Goal: Book appointment/travel/reservation

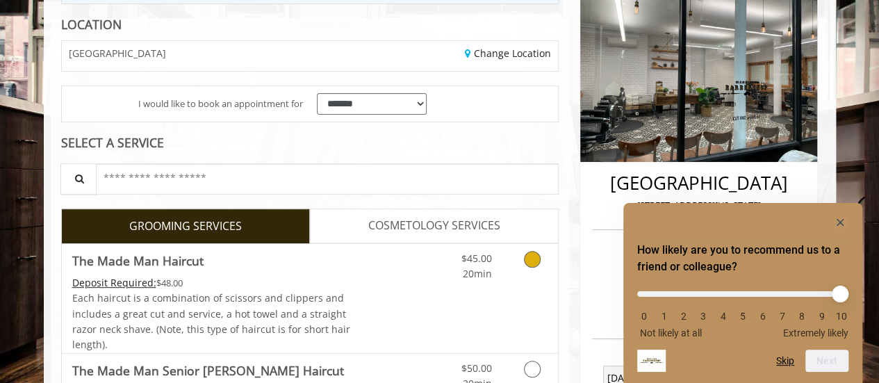
scroll to position [188, 0]
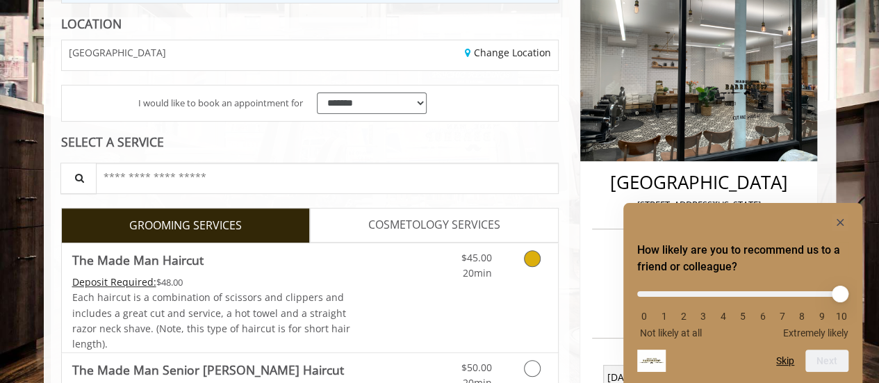
click at [540, 257] on link "Grooming services" at bounding box center [529, 262] width 35 height 38
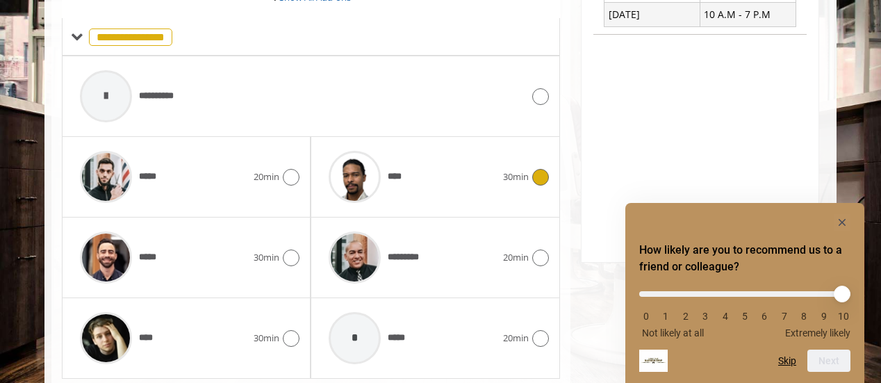
scroll to position [638, 0]
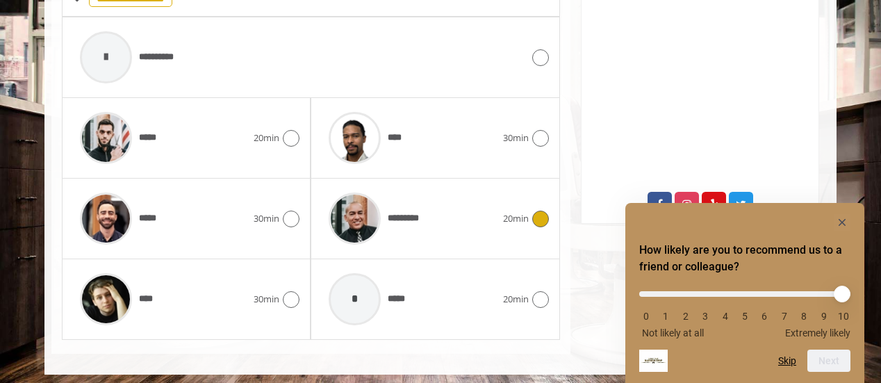
click at [543, 222] on div at bounding box center [539, 218] width 20 height 17
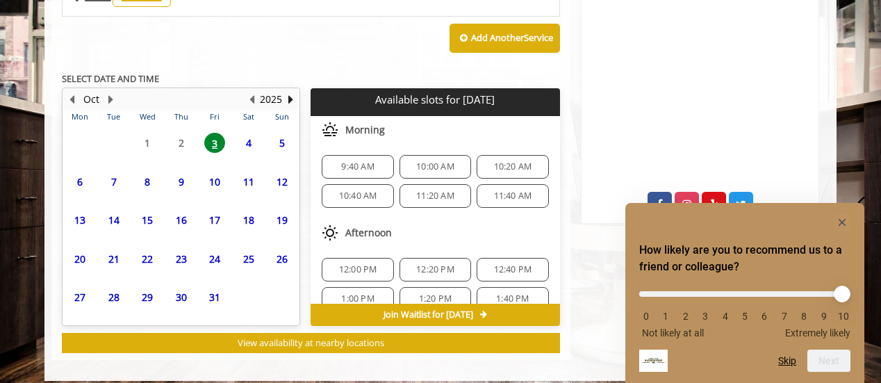
scroll to position [613, 0]
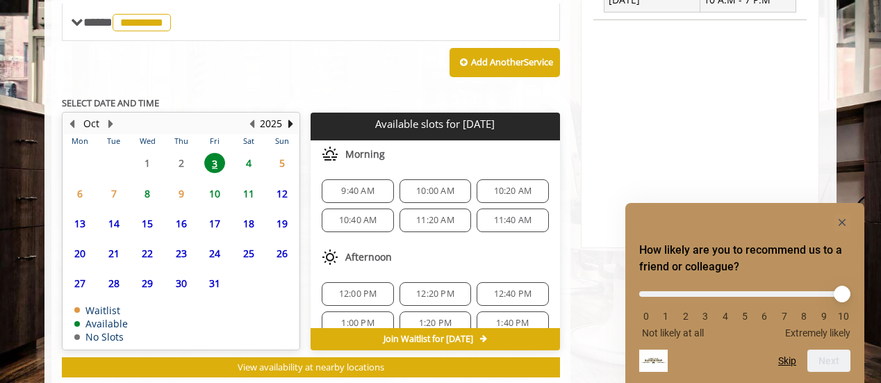
click at [251, 156] on span "4" at bounding box center [248, 163] width 21 height 20
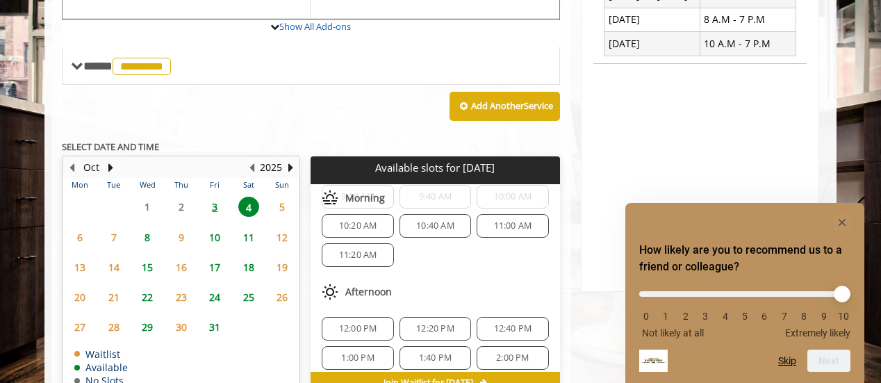
scroll to position [0, 0]
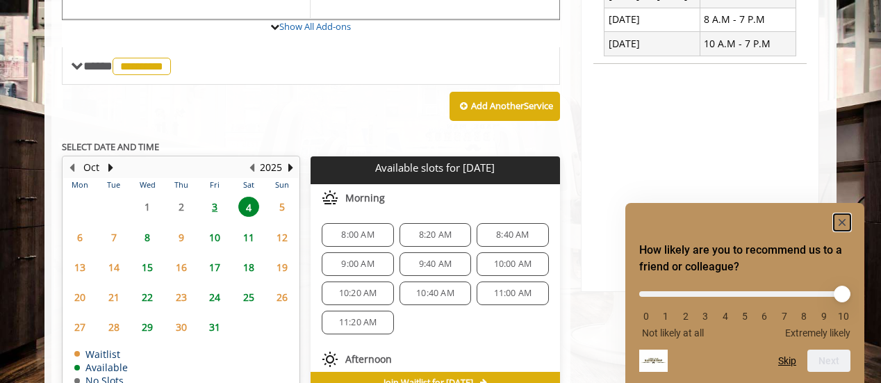
click at [838, 223] on rect "Hide survey" at bounding box center [842, 222] width 17 height 17
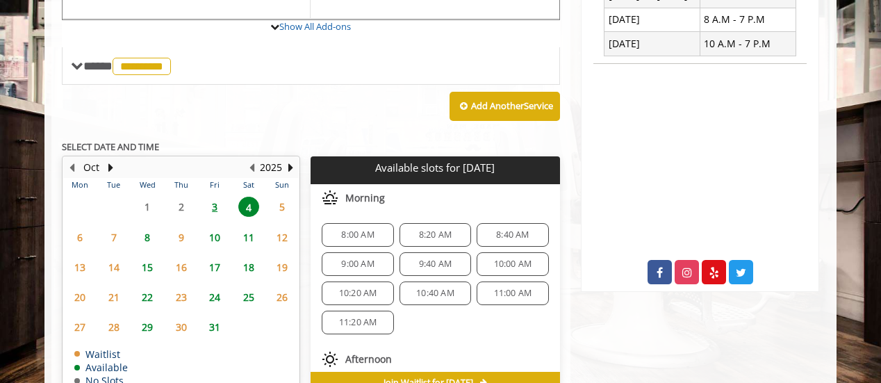
click at [491, 142] on p "SELECT DATE AND TIME" at bounding box center [311, 147] width 498 height 10
click at [436, 229] on span "8:20 AM" at bounding box center [435, 234] width 33 height 11
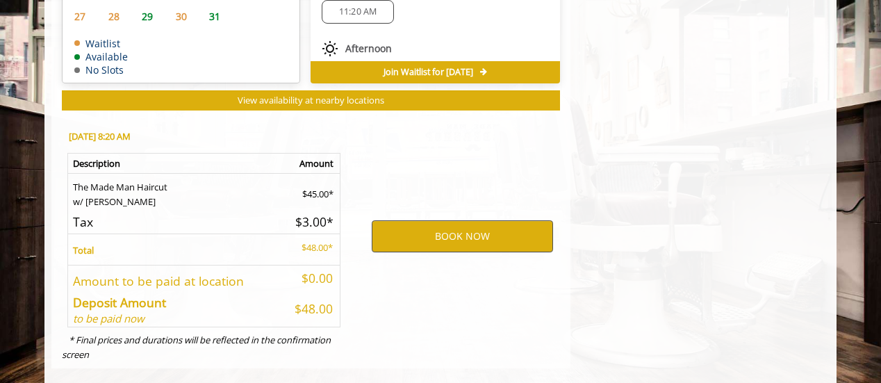
scroll to position [895, 0]
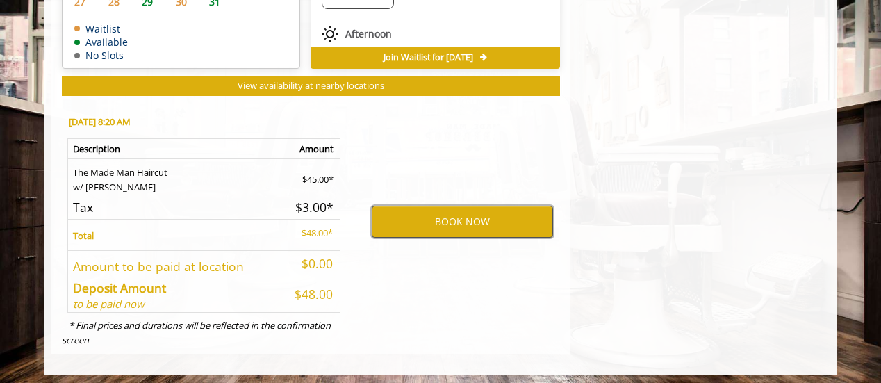
click at [423, 224] on button "BOOK NOW" at bounding box center [462, 222] width 181 height 32
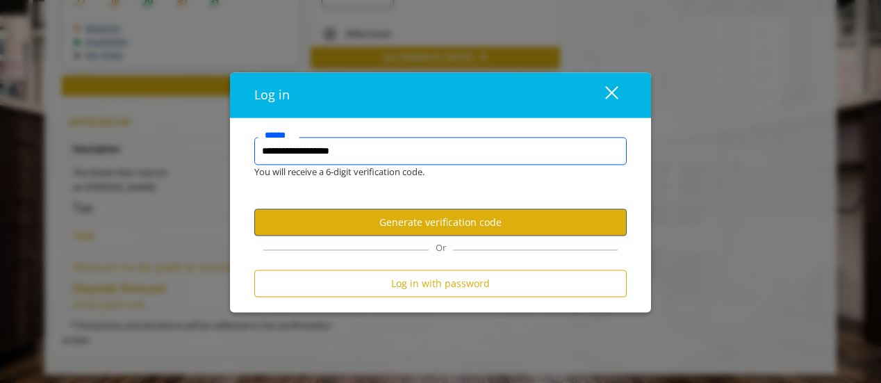
type input "**********"
click at [401, 212] on button "Generate verification code" at bounding box center [440, 222] width 372 height 27
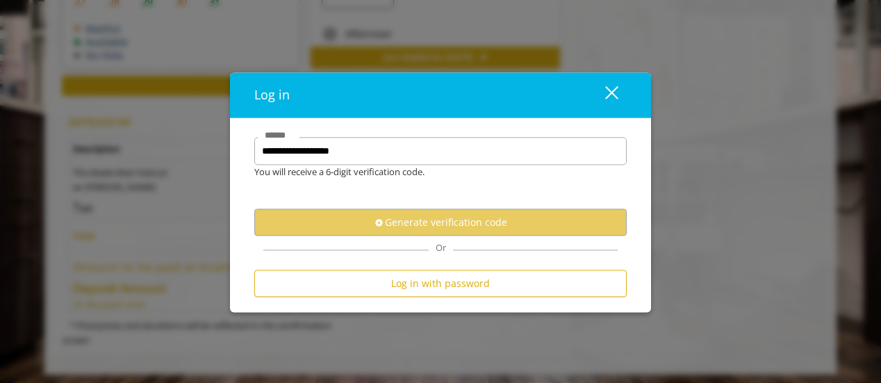
scroll to position [0, 0]
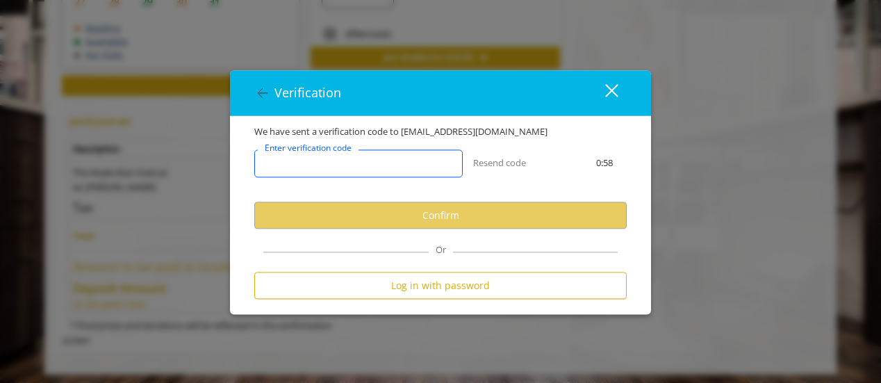
click at [438, 163] on input "Enter verification code" at bounding box center [358, 164] width 208 height 28
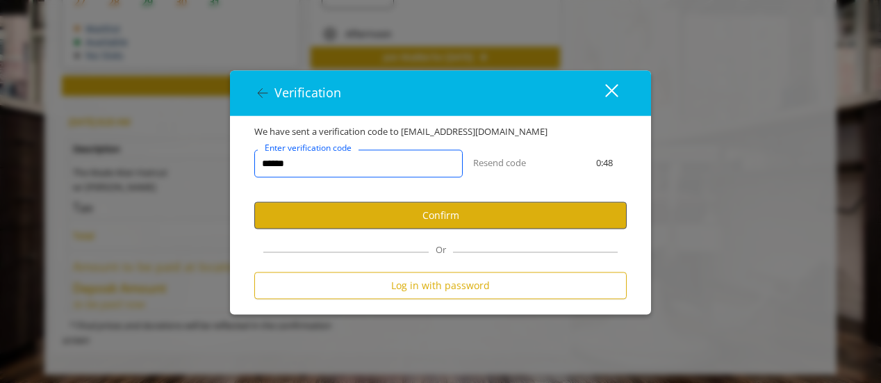
type input "******"
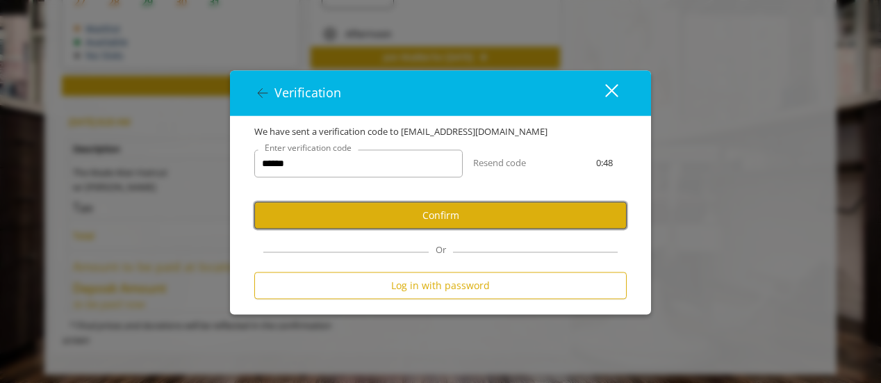
click at [435, 215] on button "Confirm" at bounding box center [440, 215] width 372 height 27
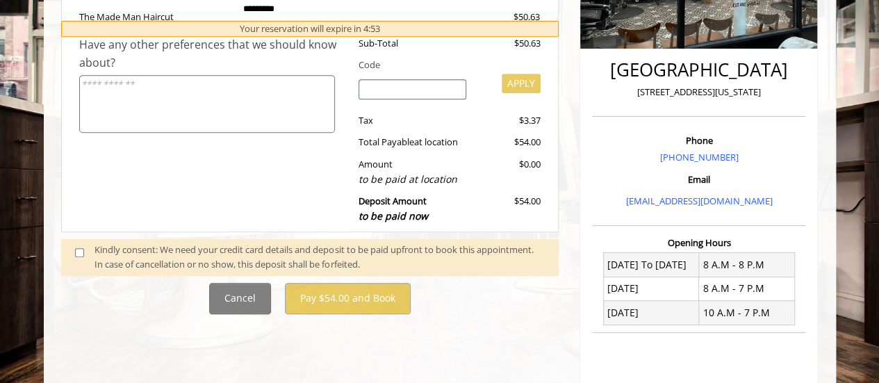
scroll to position [301, 0]
click at [229, 254] on div "Kindly consent: We need your credit card details and deposit to be paid upfront…" at bounding box center [319, 256] width 450 height 29
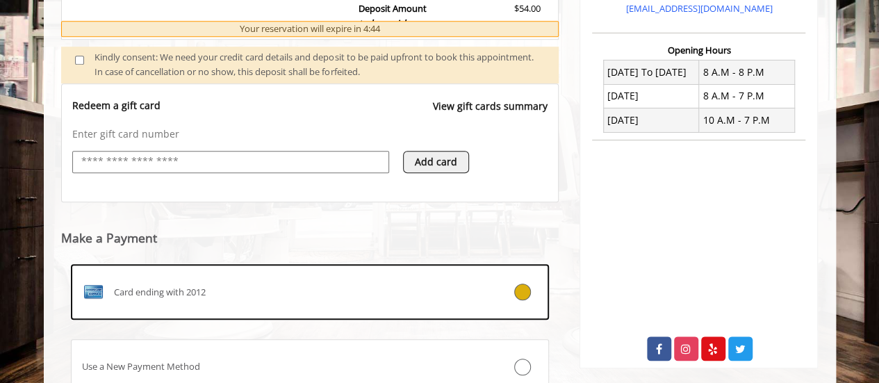
scroll to position [554, 0]
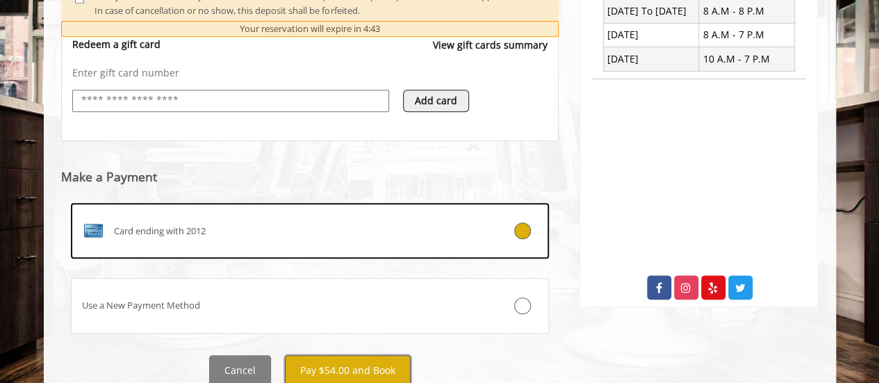
click at [333, 356] on button "Pay $54.00 and Book" at bounding box center [348, 370] width 126 height 31
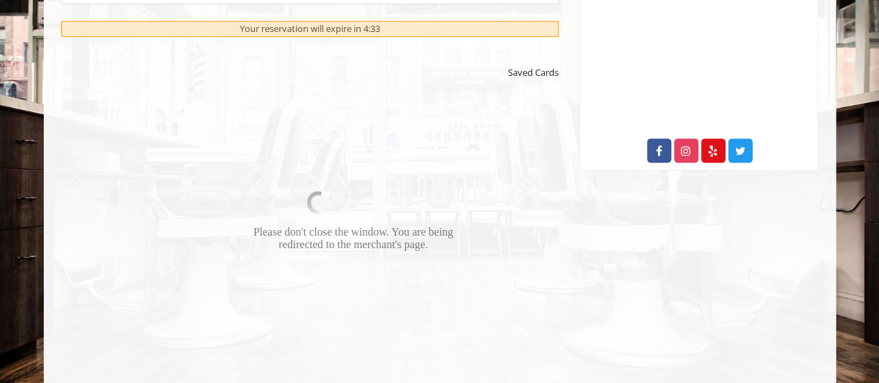
scroll to position [692, 0]
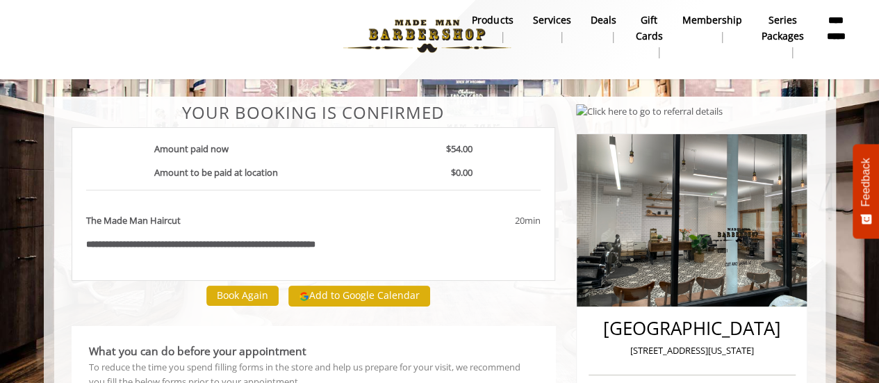
scroll to position [6, 0]
